Goal: Transaction & Acquisition: Subscribe to service/newsletter

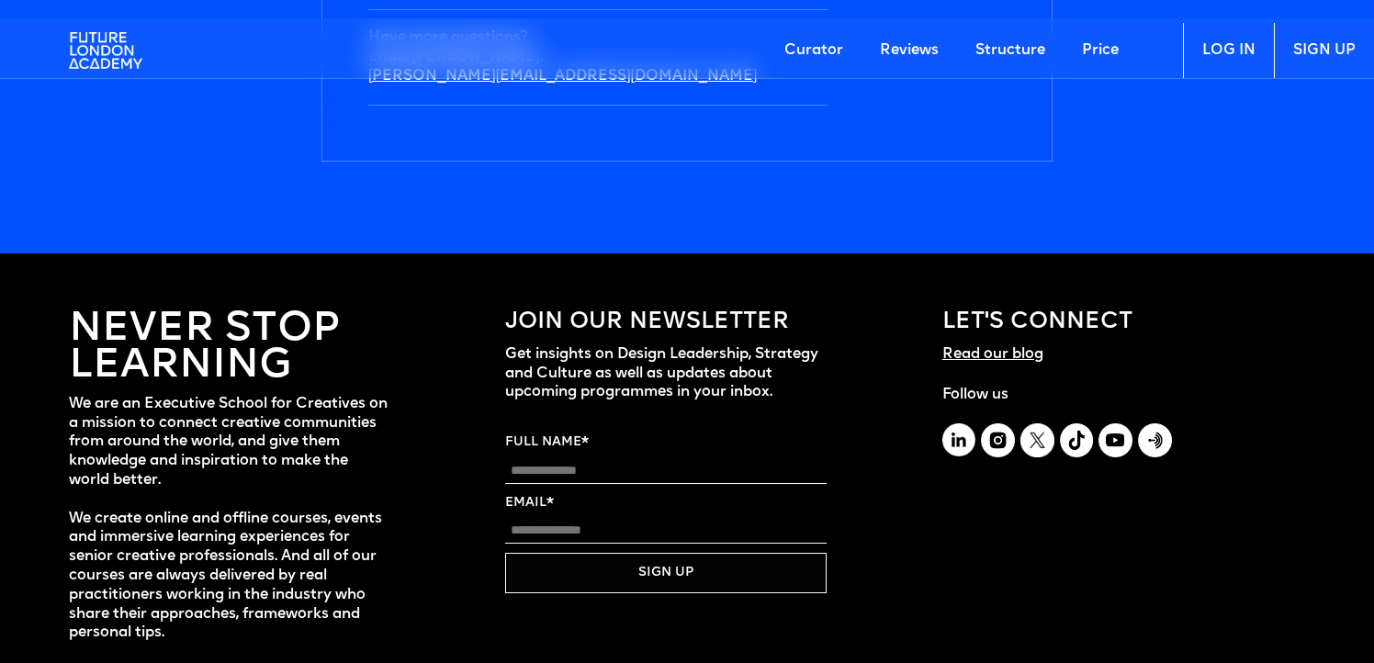
scroll to position [6467, 0]
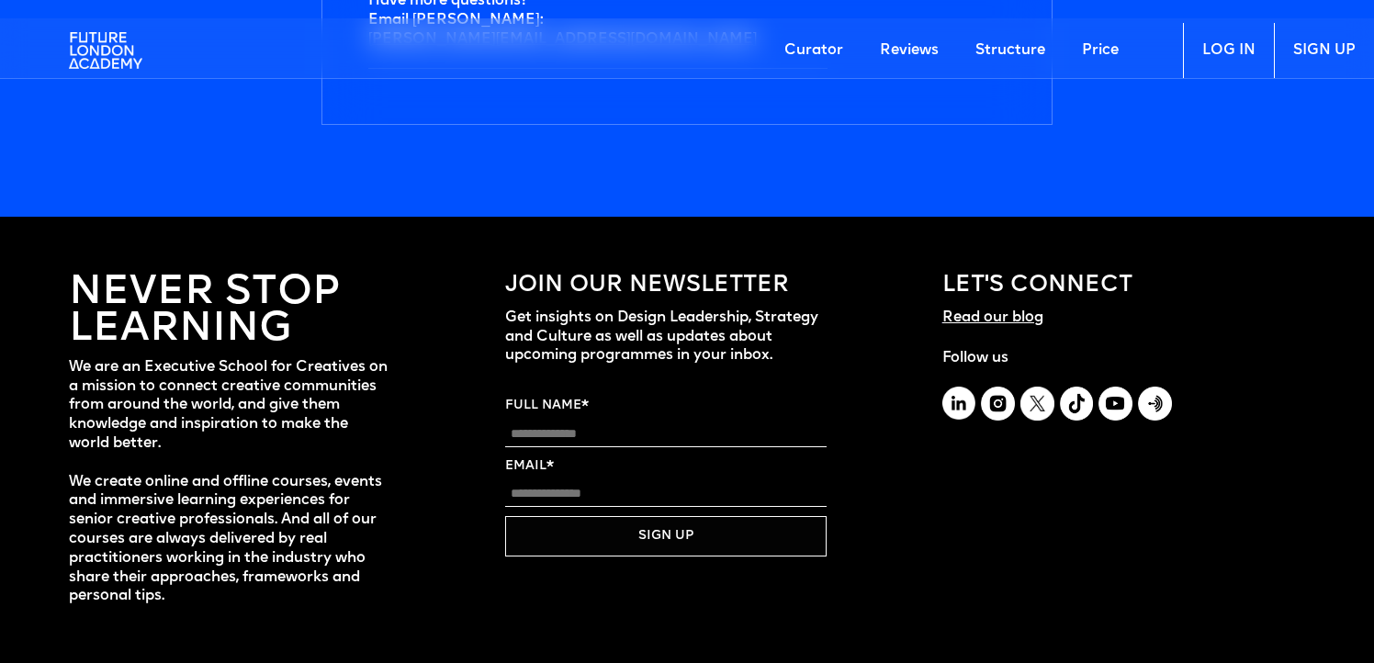
click at [110, 45] on img at bounding box center [105, 50] width 73 height 55
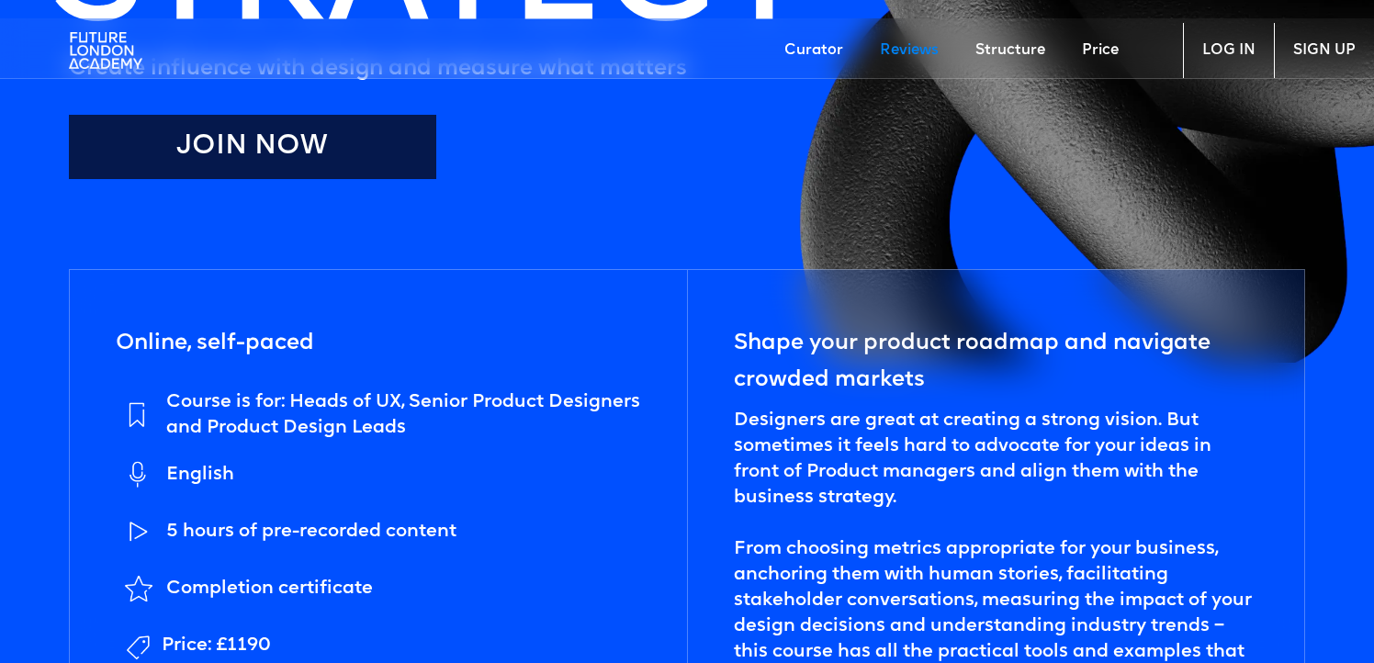
scroll to position [0, 0]
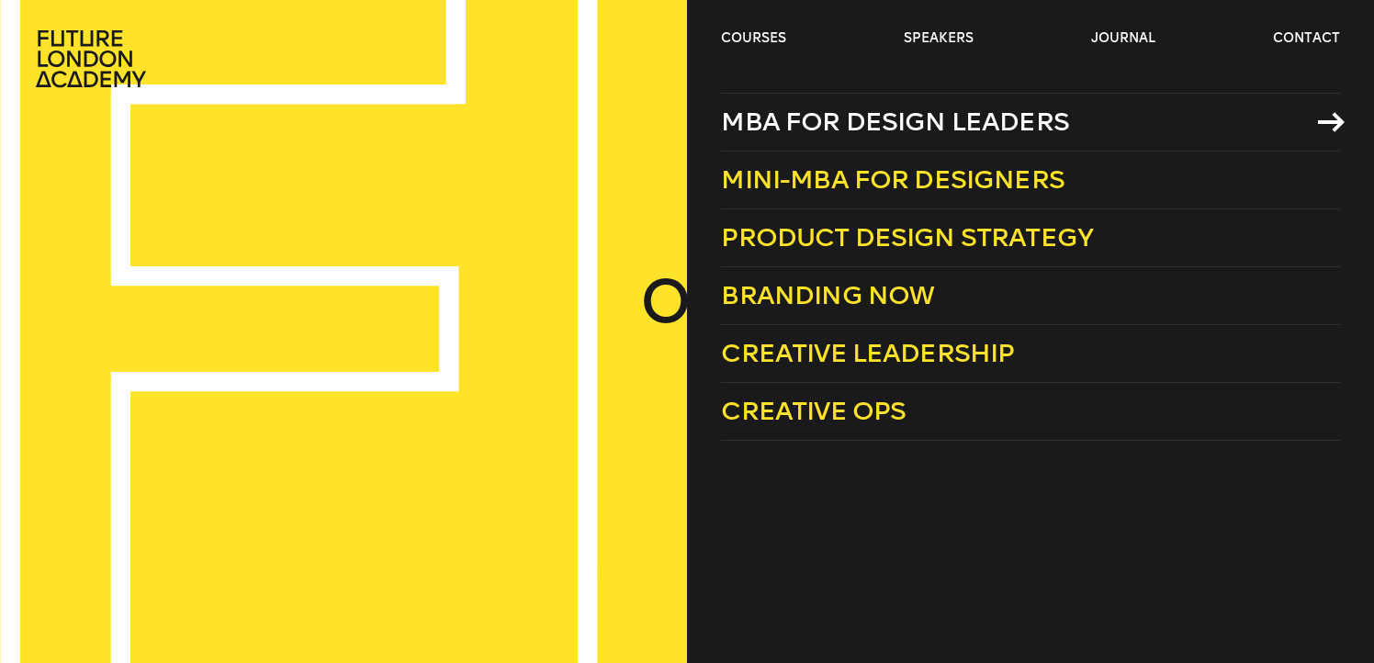
click at [787, 118] on span "MBA for Design Leaders" at bounding box center [895, 122] width 348 height 30
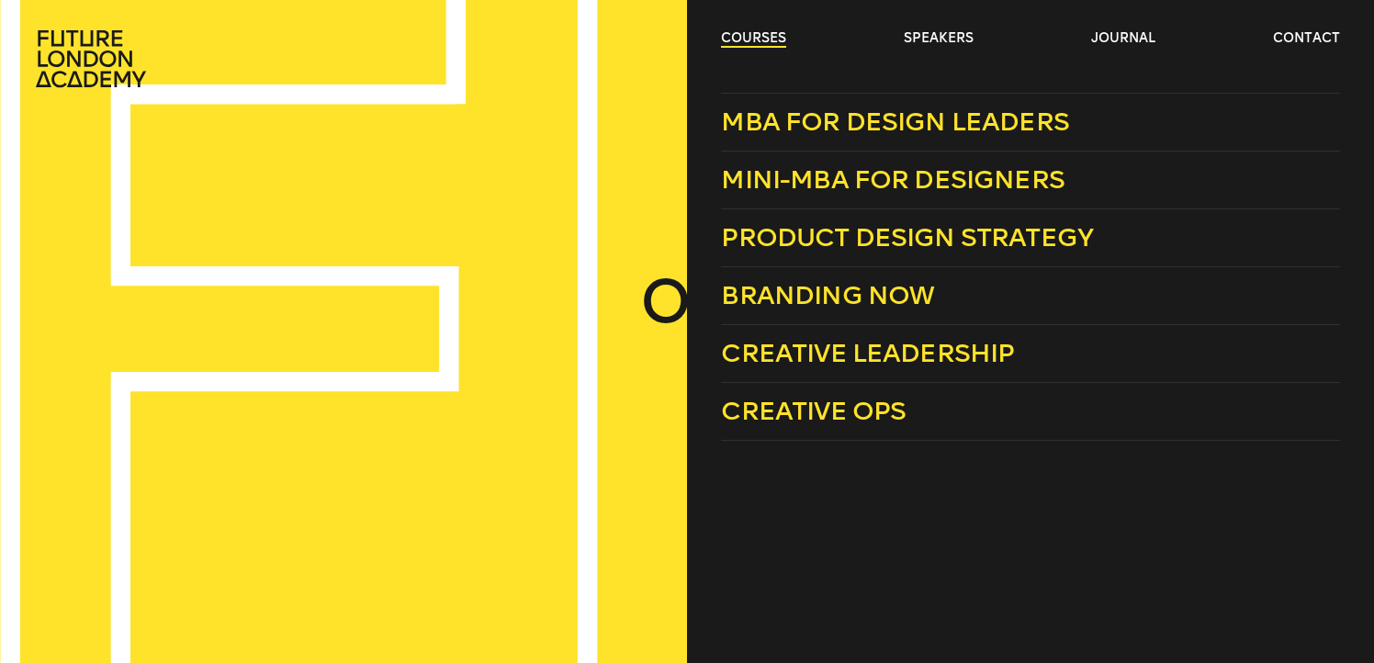
click at [774, 40] on link "courses" at bounding box center [753, 38] width 65 height 18
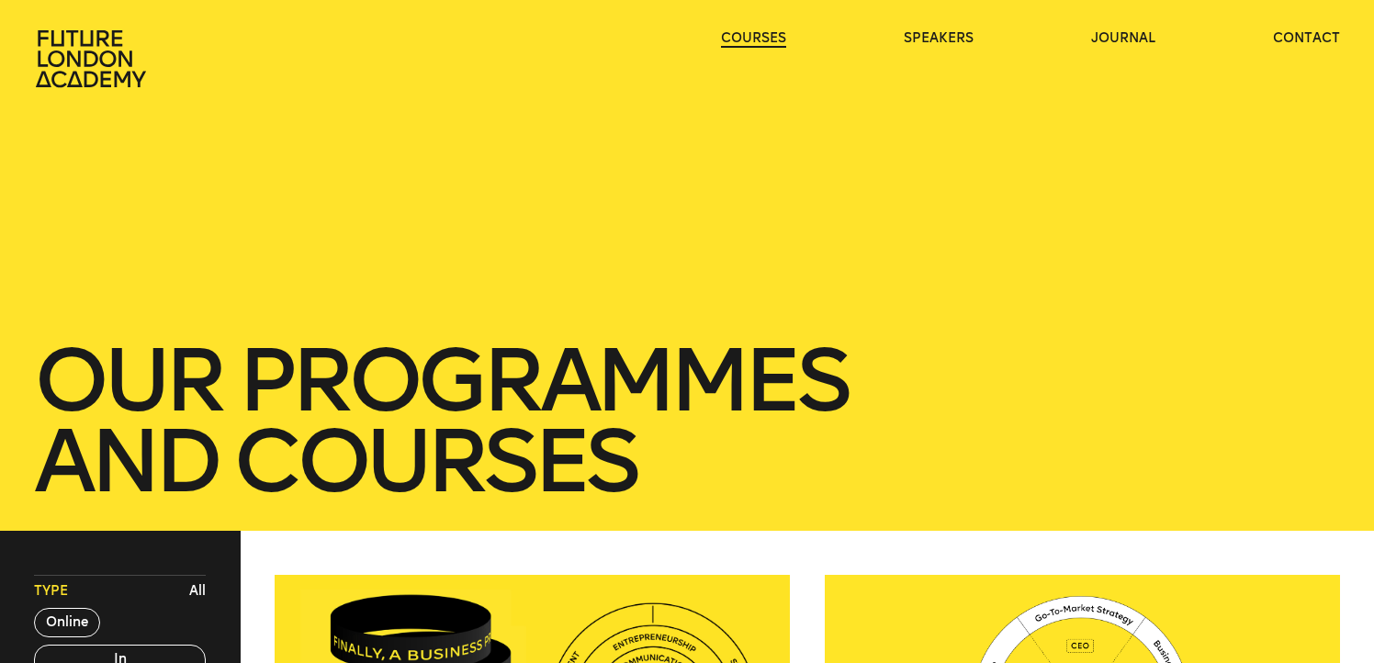
click at [772, 39] on link "courses" at bounding box center [753, 38] width 65 height 18
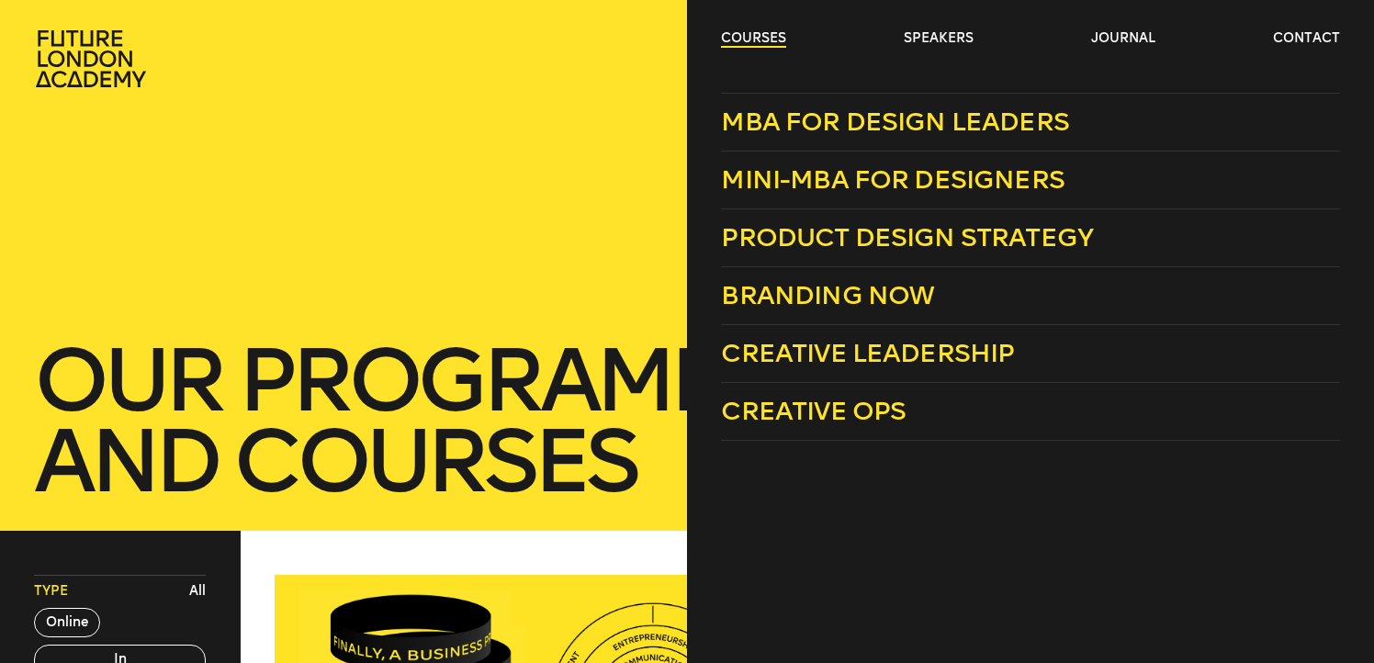
click at [765, 35] on link "courses" at bounding box center [753, 38] width 65 height 18
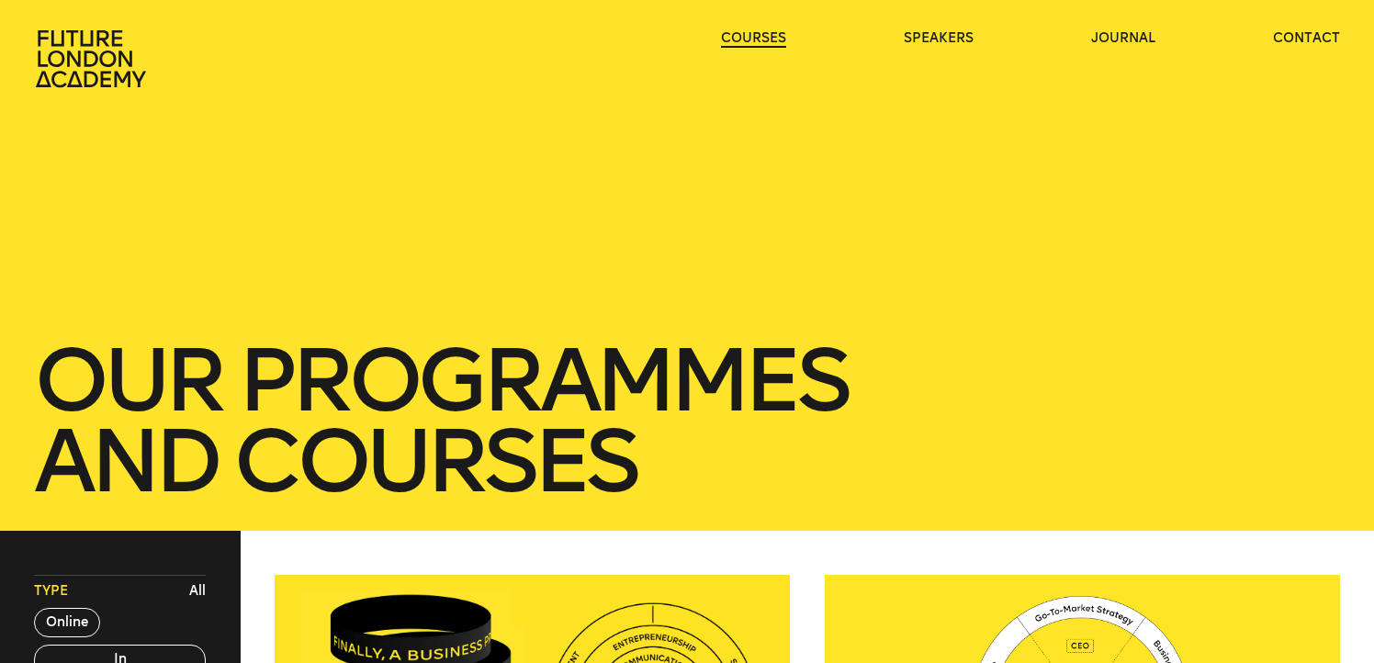
click at [765, 35] on link "courses" at bounding box center [753, 38] width 65 height 18
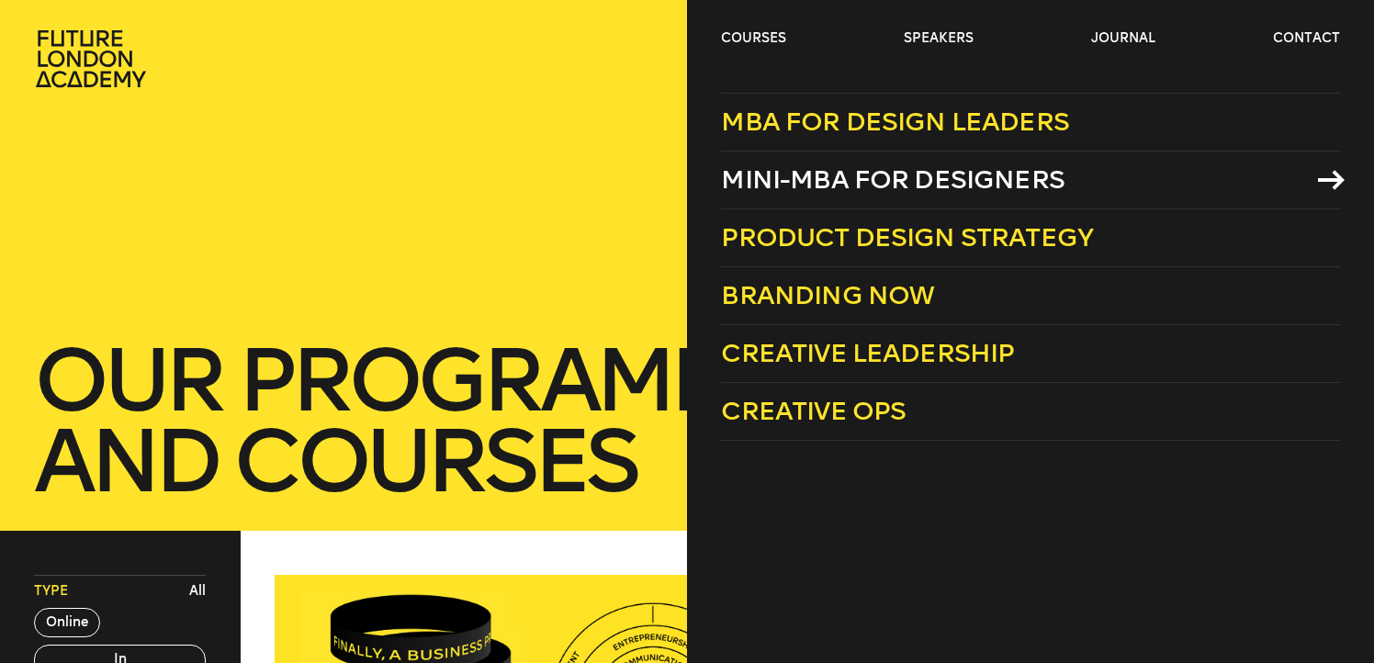
click at [816, 184] on span "Mini-MBA for Designers" at bounding box center [893, 179] width 344 height 30
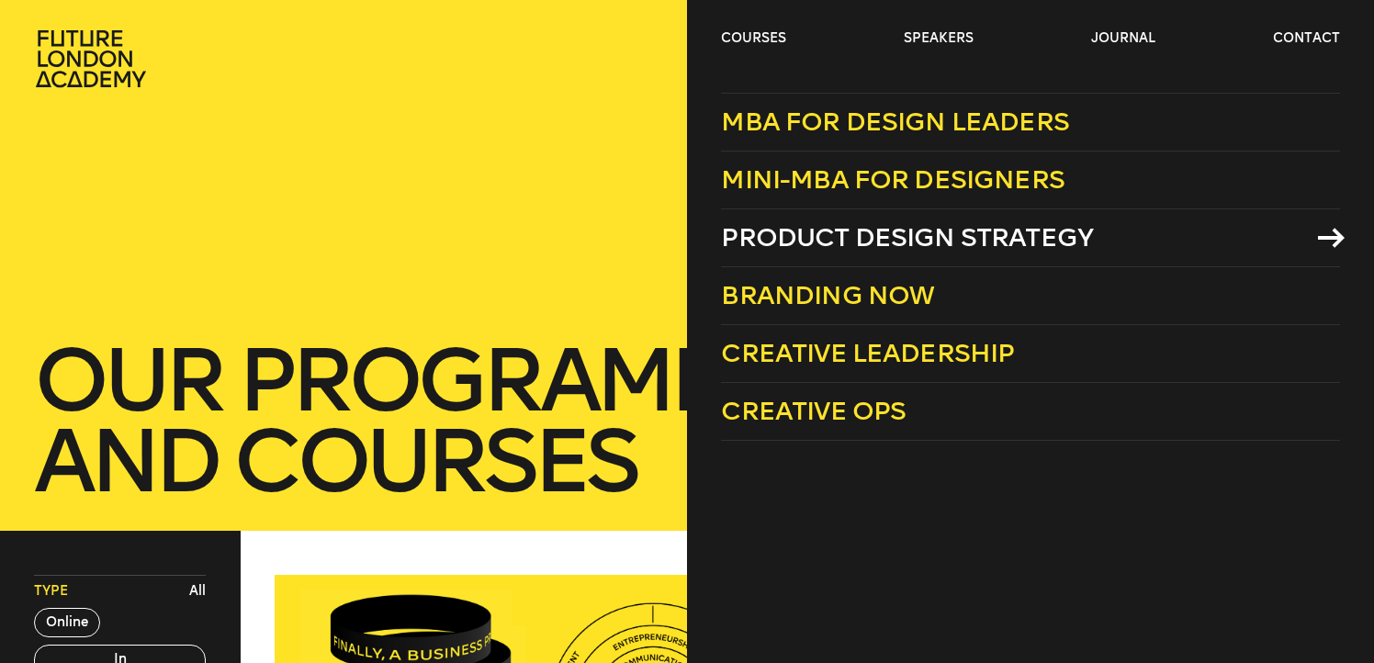
click at [808, 234] on span "Product Design Strategy" at bounding box center [907, 237] width 372 height 30
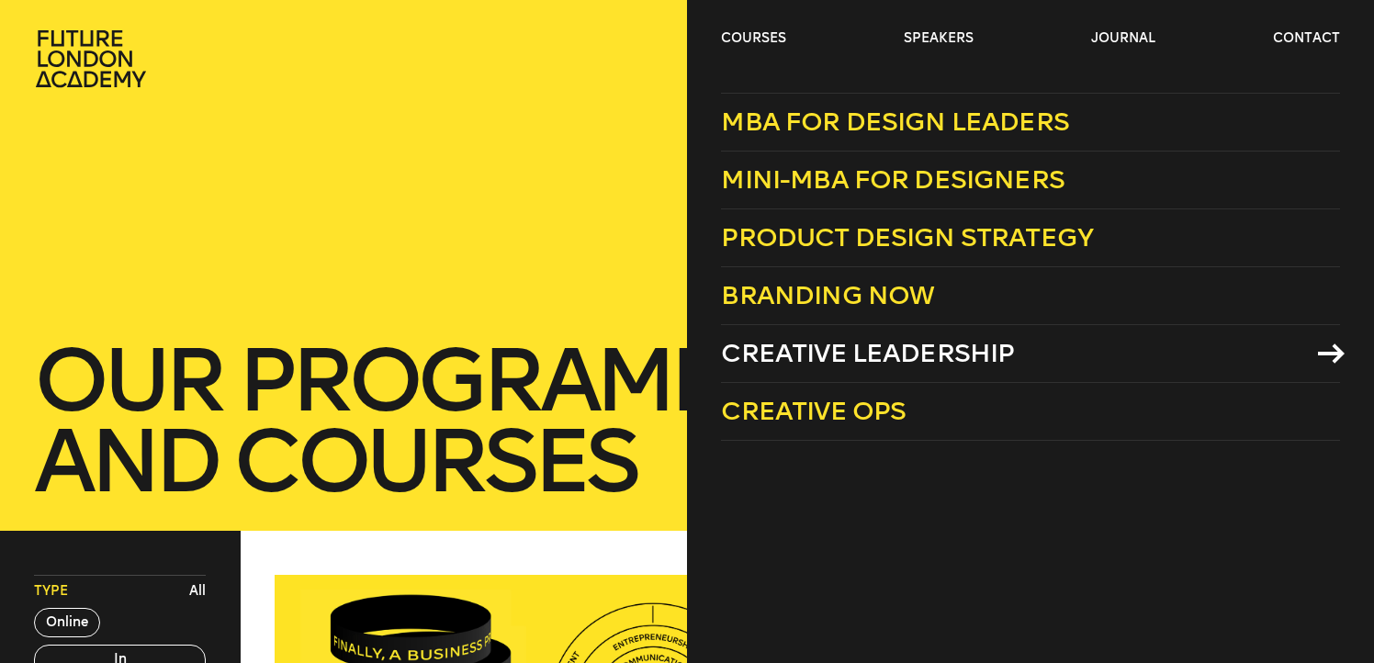
click at [853, 355] on span "Creative Leadership" at bounding box center [867, 353] width 293 height 30
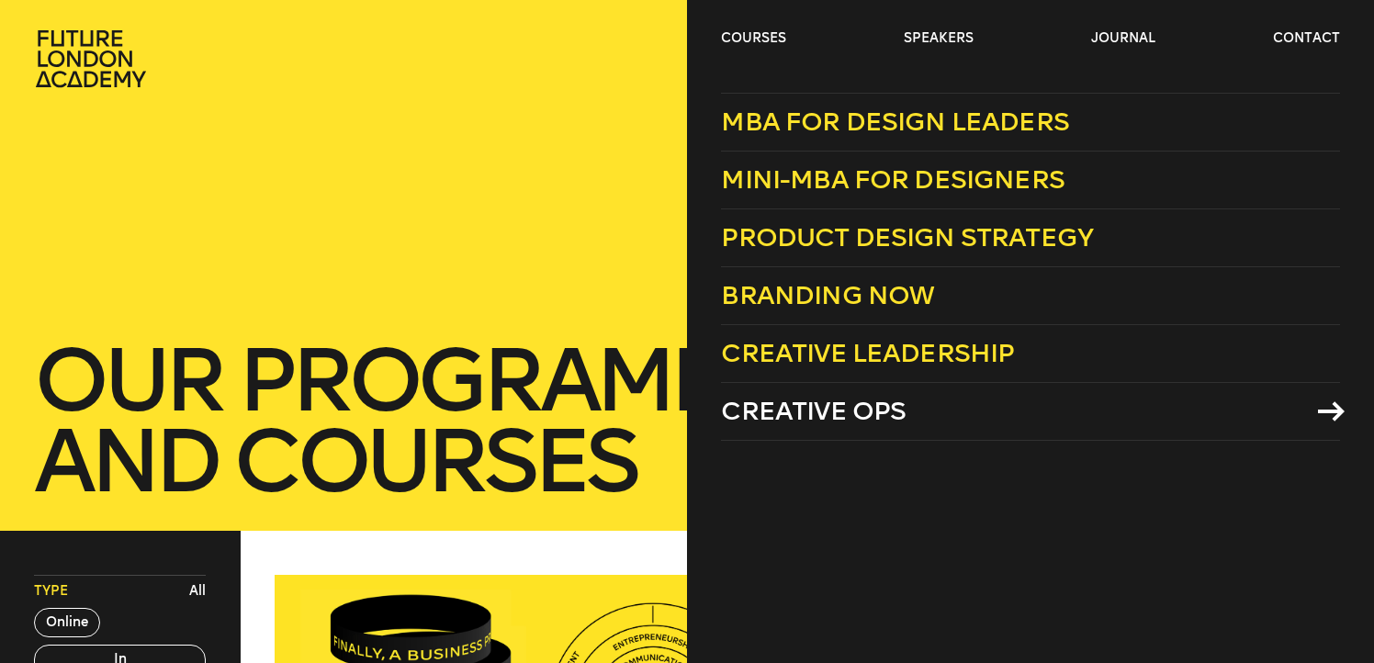
click at [786, 406] on span "Creative Ops" at bounding box center [813, 411] width 185 height 30
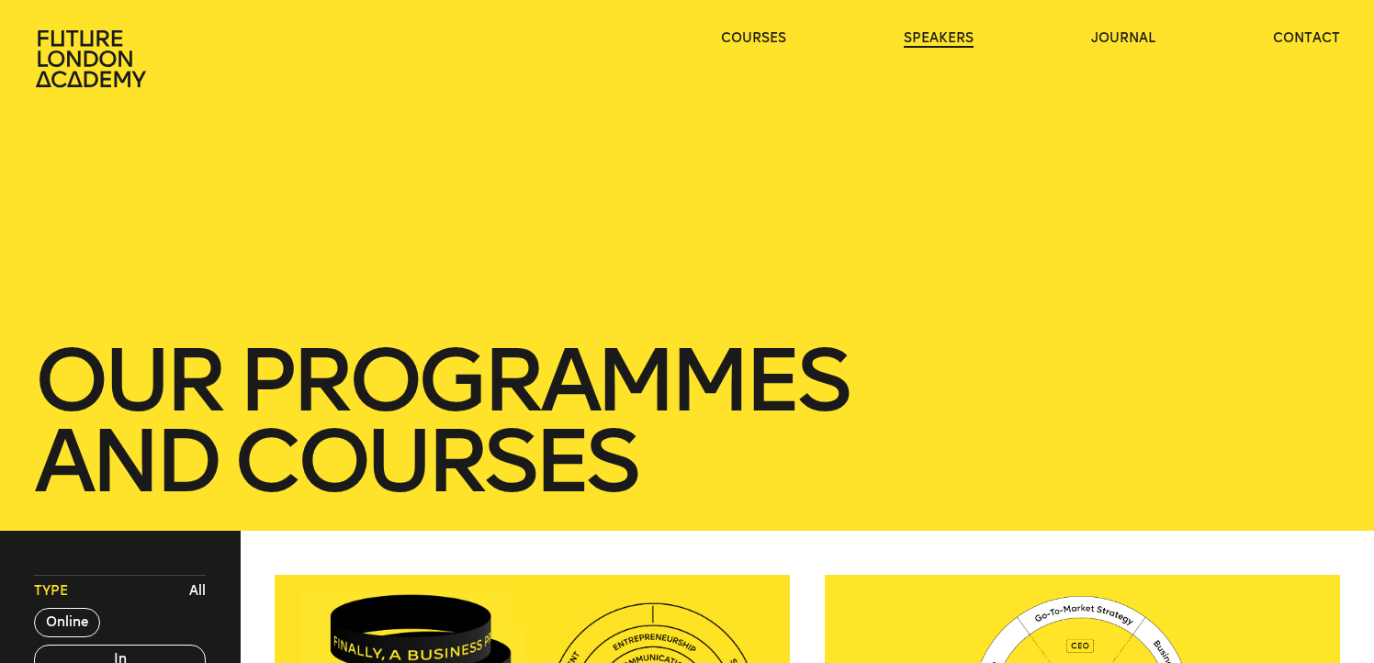
click at [940, 43] on link "speakers" at bounding box center [939, 38] width 70 height 18
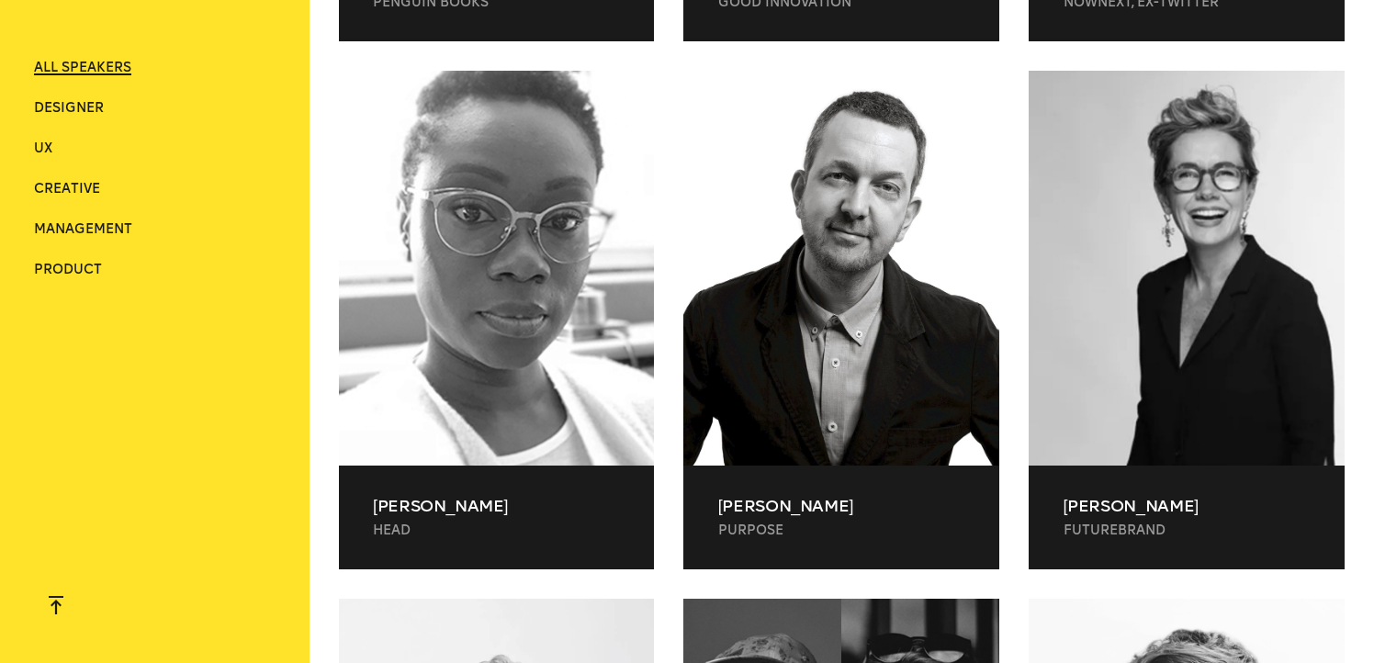
scroll to position [5359, 0]
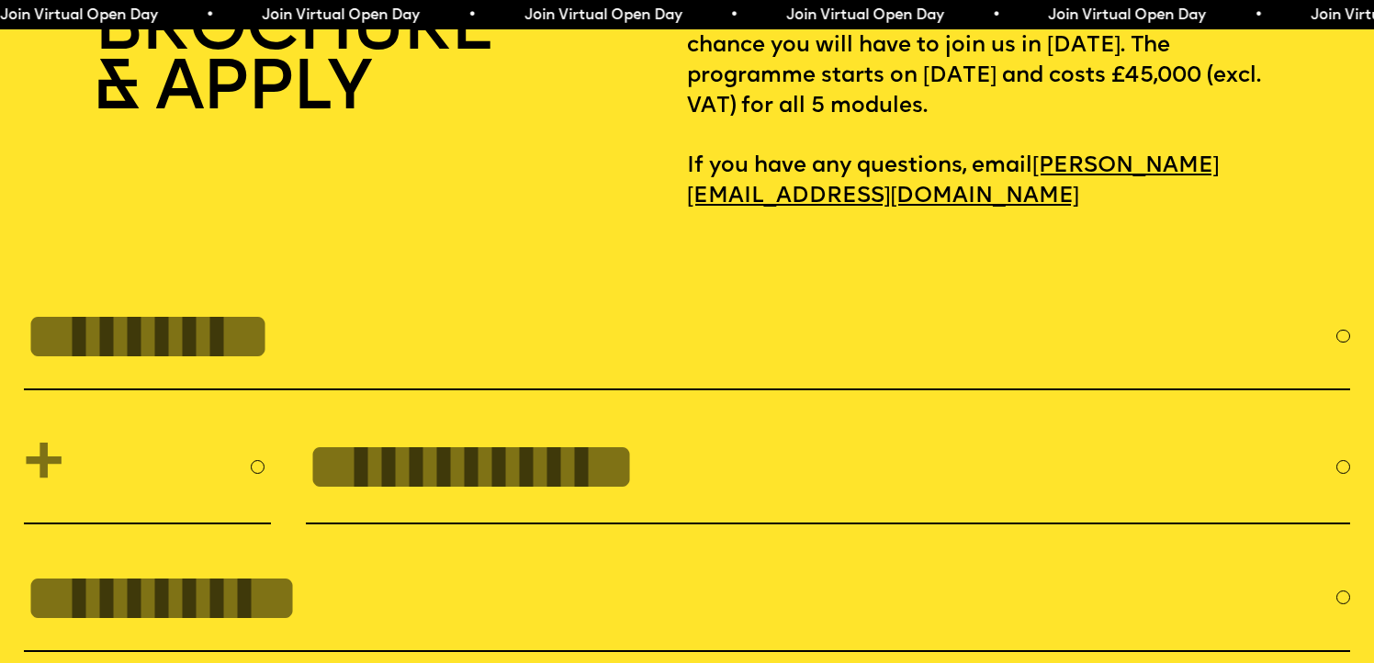
scroll to position [6332, 0]
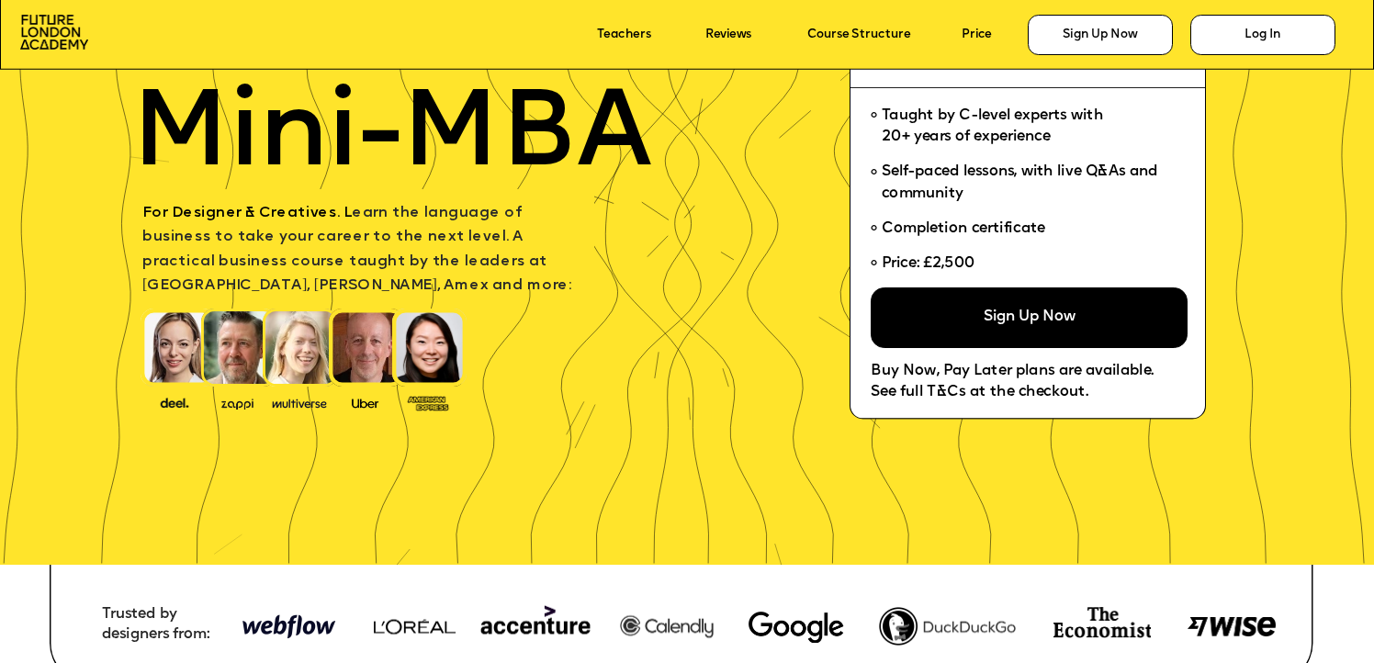
scroll to position [205, 0]
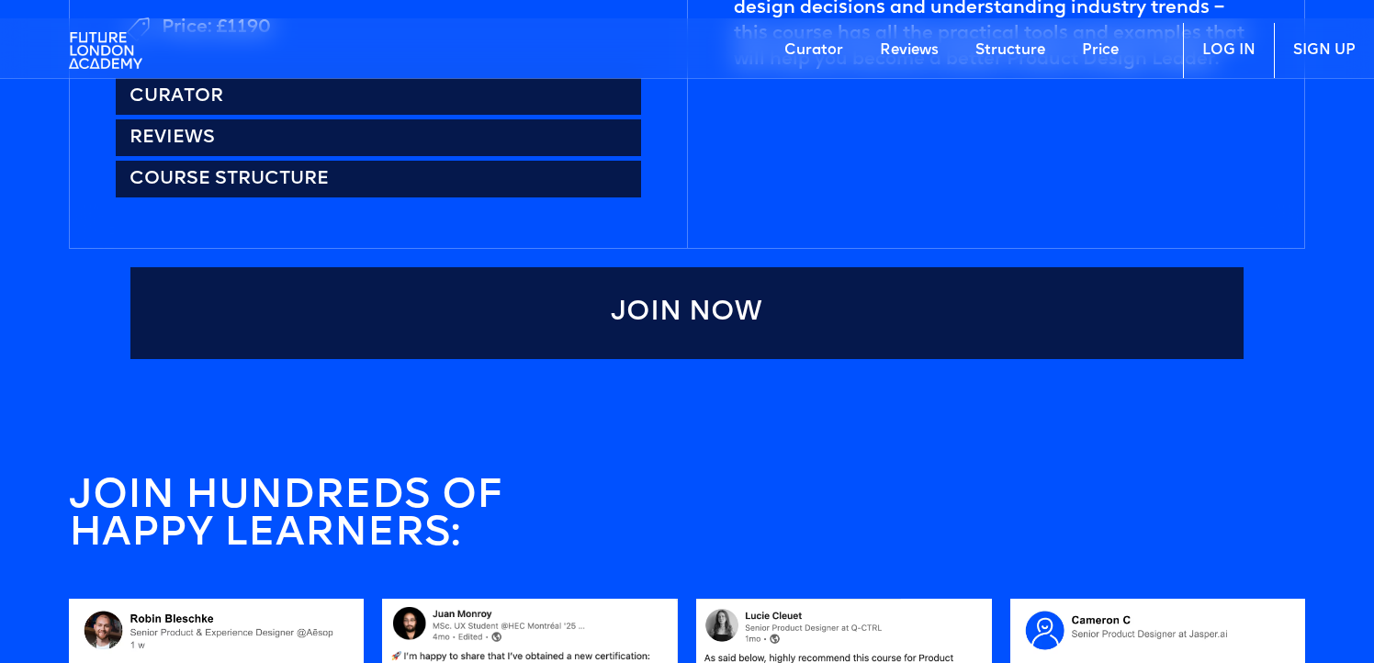
scroll to position [1109, 0]
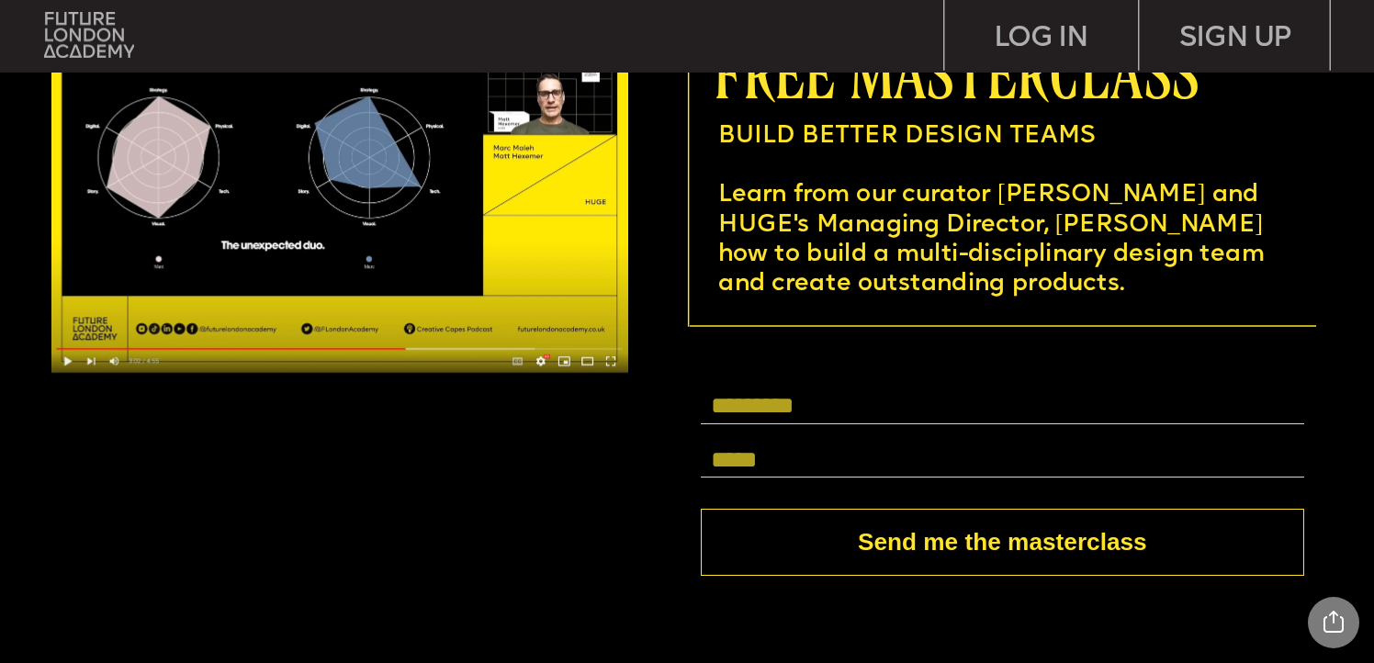
scroll to position [5338, 0]
click at [834, 401] on input "text" at bounding box center [1003, 407] width 604 height 34
type input "**********"
click at [782, 469] on input "text" at bounding box center [1003, 460] width 604 height 34
type input "**********"
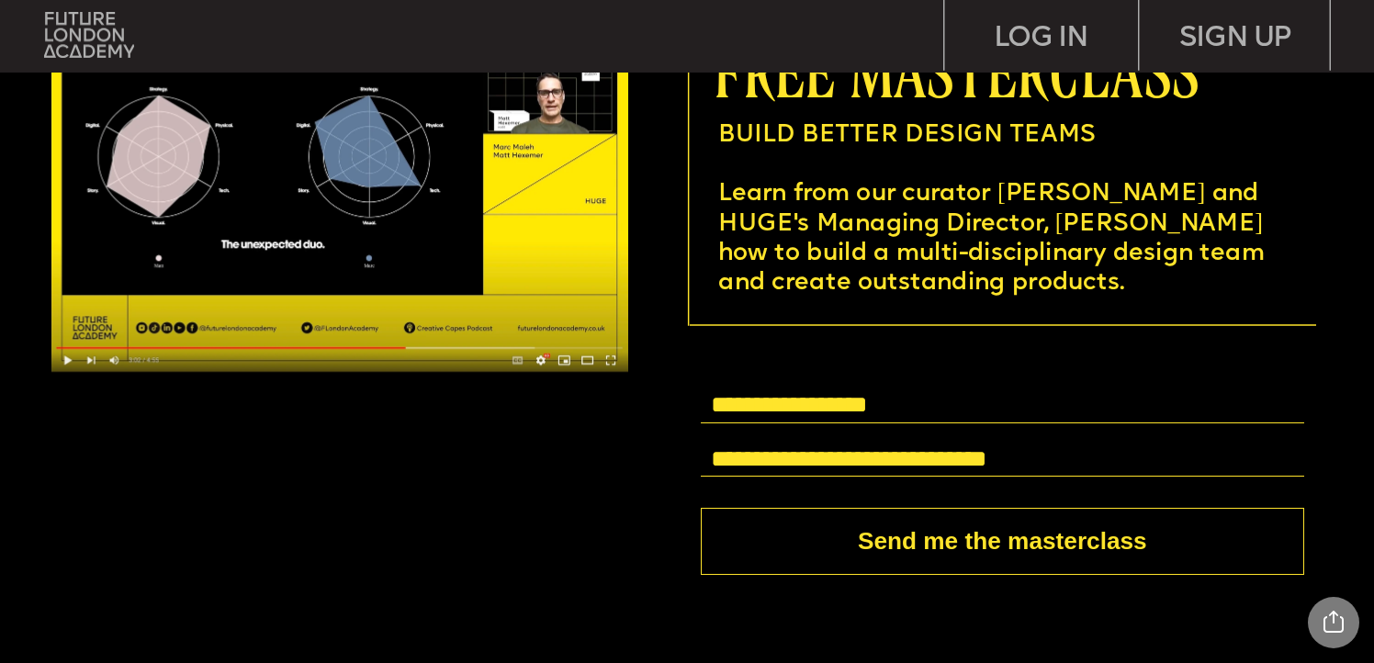
click at [947, 543] on button "Send me the masterclass" at bounding box center [1003, 541] width 604 height 67
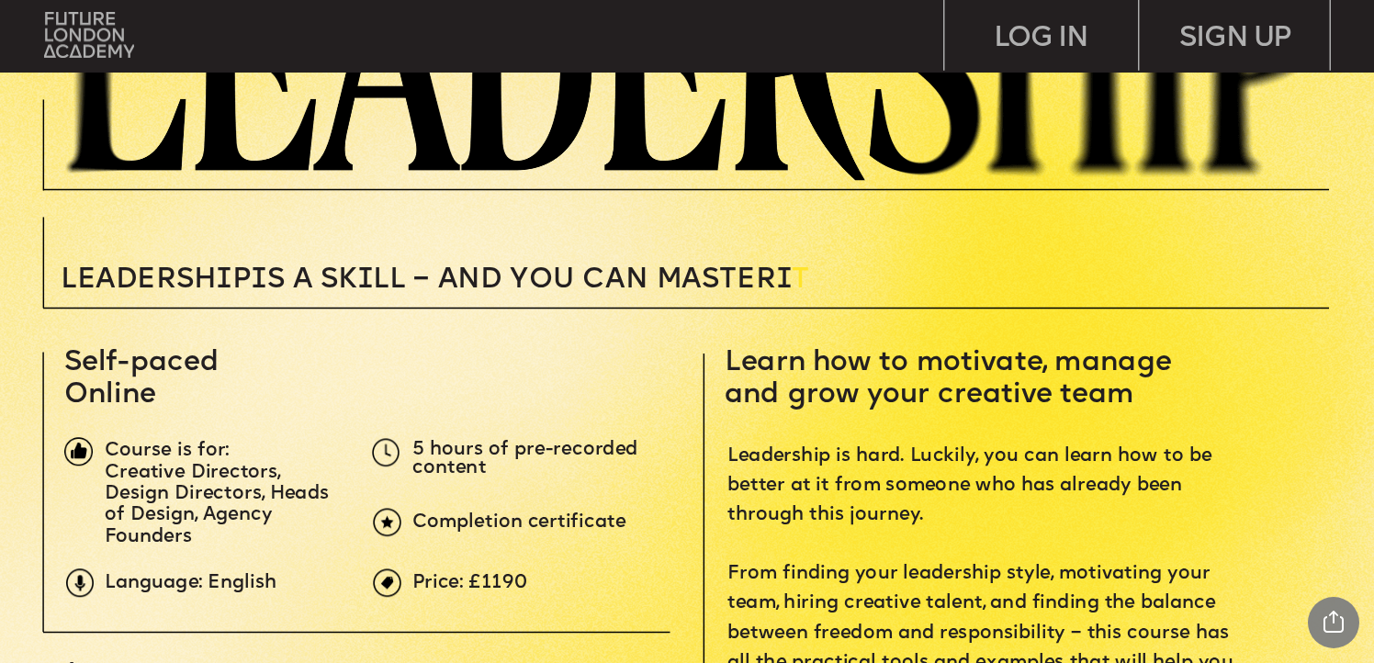
scroll to position [0, 0]
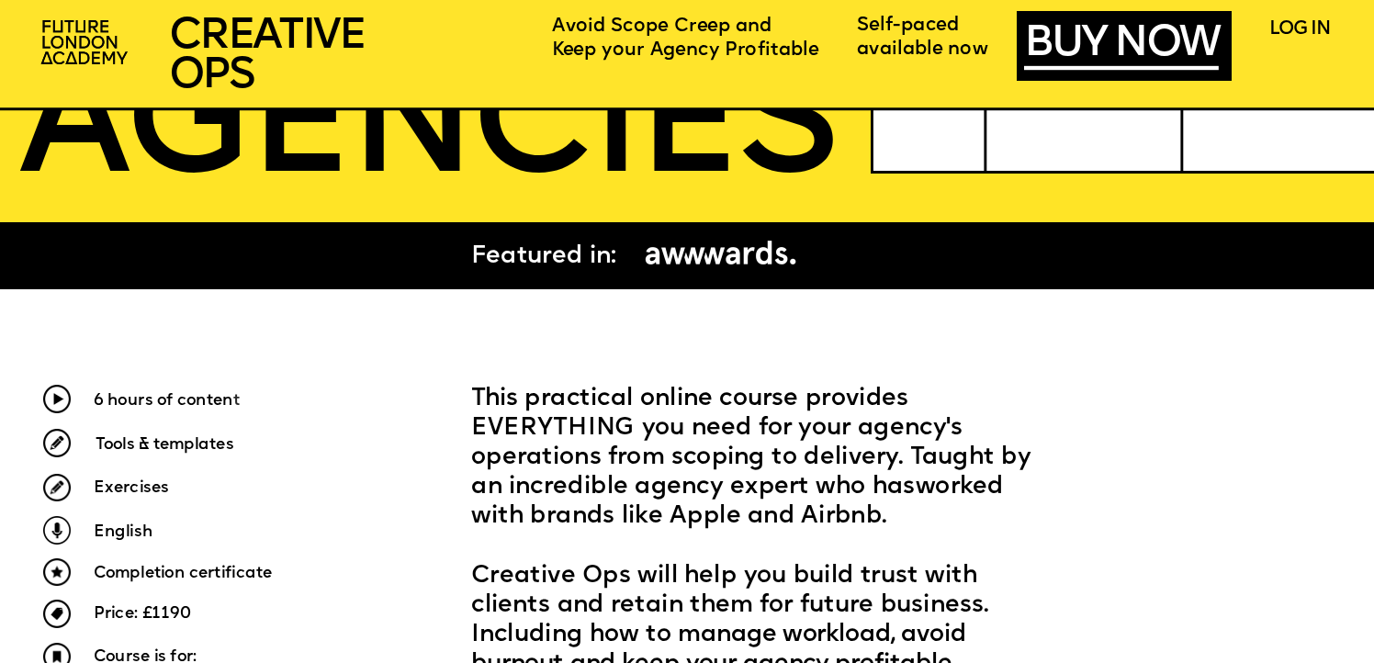
scroll to position [555, 0]
